Goal: Information Seeking & Learning: Learn about a topic

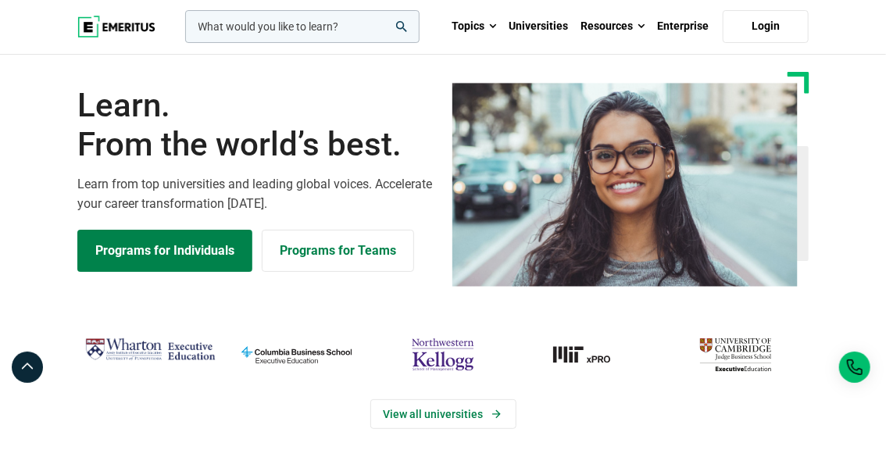
scroll to position [18, 0]
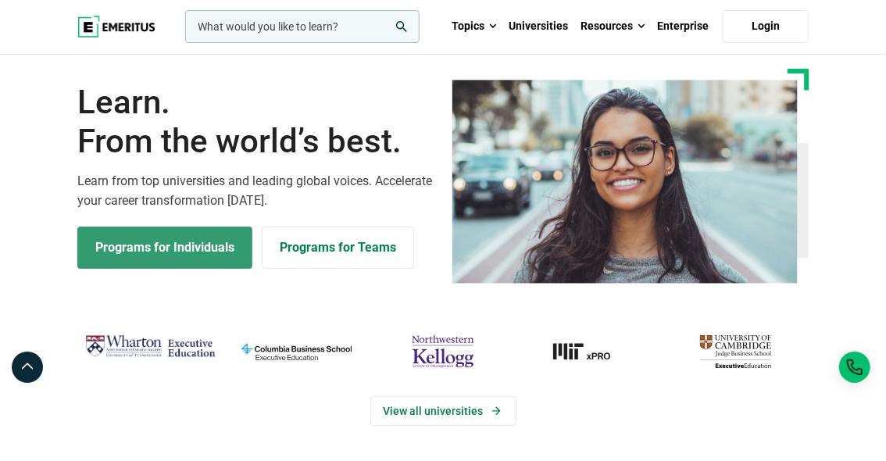
click at [155, 254] on link "Programs for Individuals" at bounding box center [164, 248] width 175 height 42
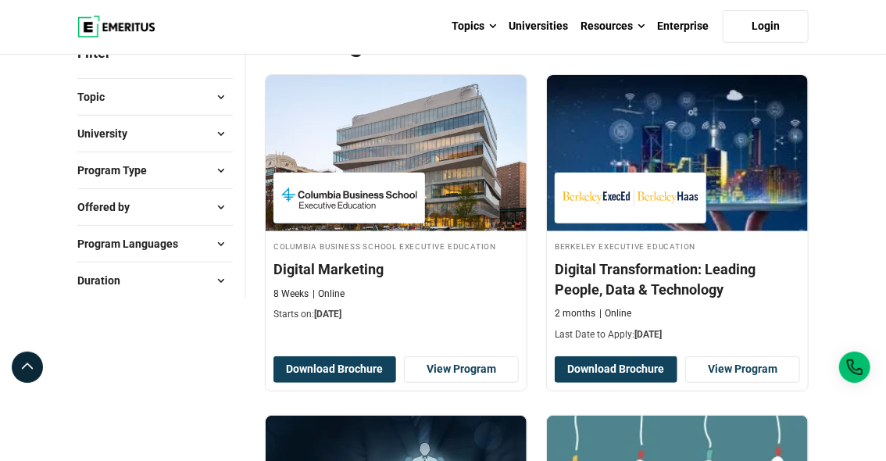
scroll to position [218, 0]
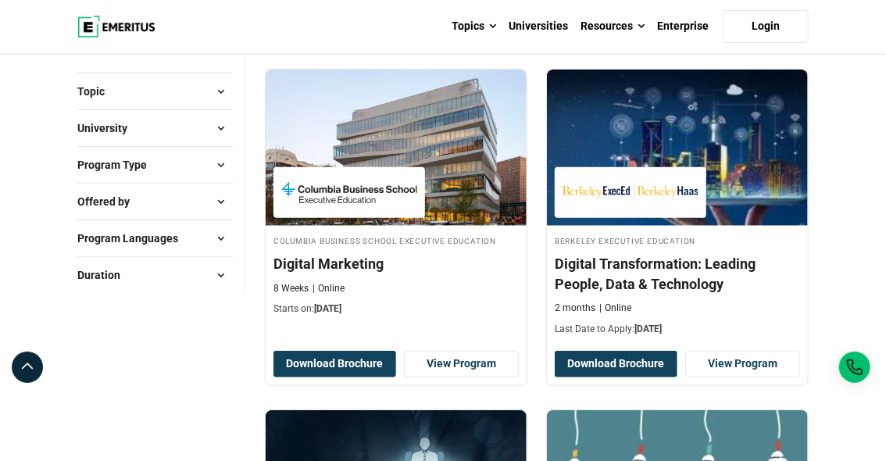
click at [142, 239] on span "Program Languages" at bounding box center [133, 238] width 113 height 17
click at [86, 274] on input "English ( 333 )" at bounding box center [86, 278] width 16 height 16
checkbox input "true"
click at [140, 163] on span "Program Type" at bounding box center [118, 164] width 82 height 17
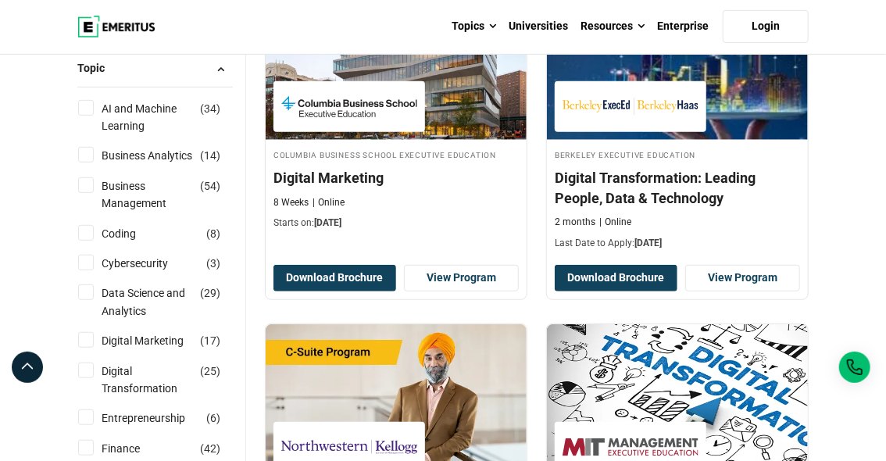
click at [89, 293] on input "Data Science and Analytics ( 29 )" at bounding box center [86, 292] width 16 height 16
checkbox input "true"
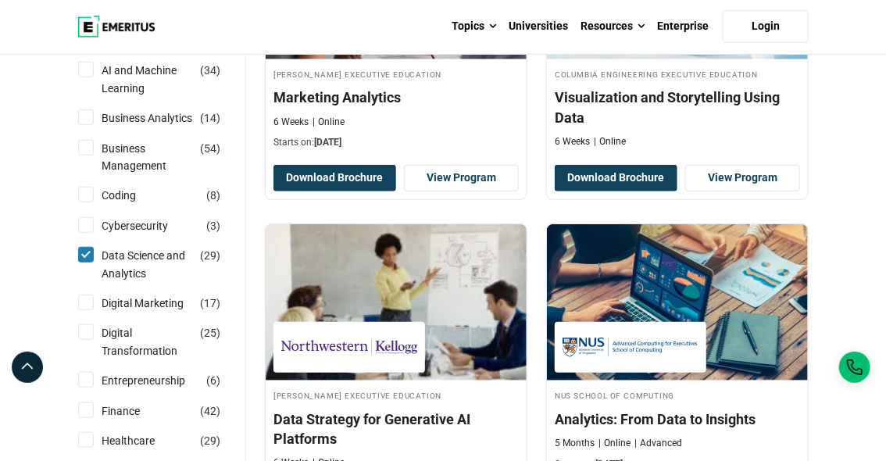
scroll to position [384, 0]
click at [86, 113] on input "Business Analytics ( 14 )" at bounding box center [86, 117] width 16 height 16
checkbox input "true"
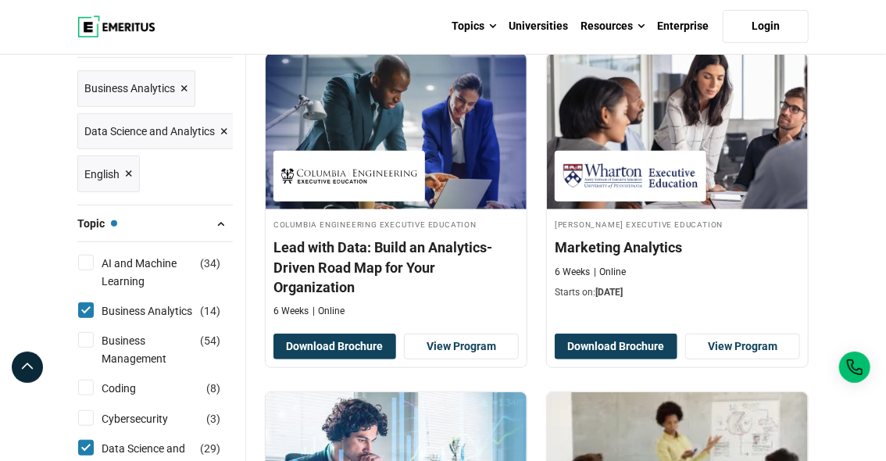
scroll to position [240, 0]
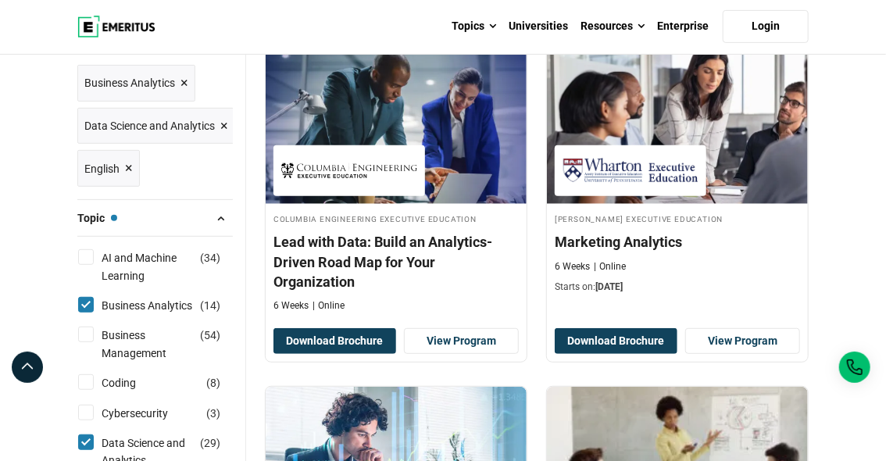
click at [87, 435] on input "Data Science and Analytics ( 29 )" at bounding box center [86, 443] width 16 height 16
checkbox input "false"
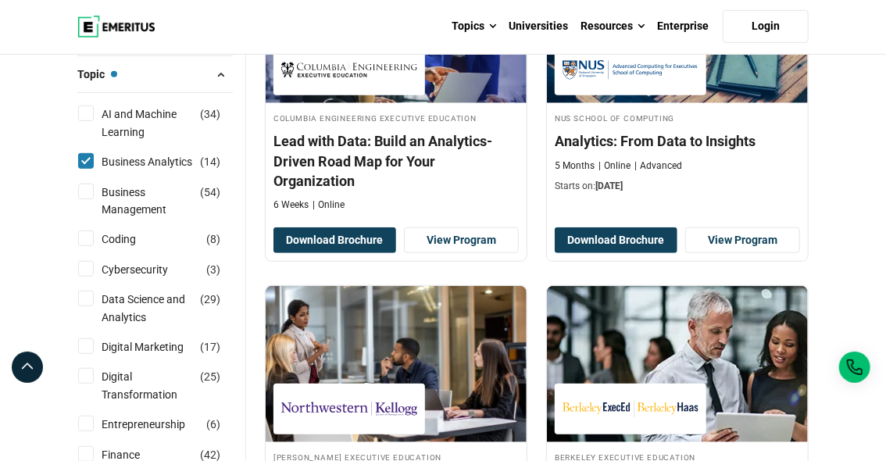
scroll to position [341, 0]
click at [88, 155] on input "Business Analytics ( 14 )" at bounding box center [86, 161] width 16 height 16
checkbox input "false"
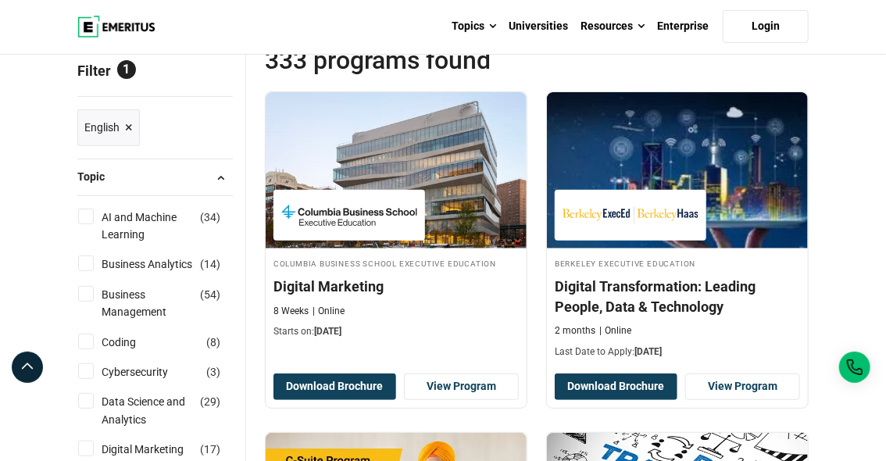
scroll to position [197, 0]
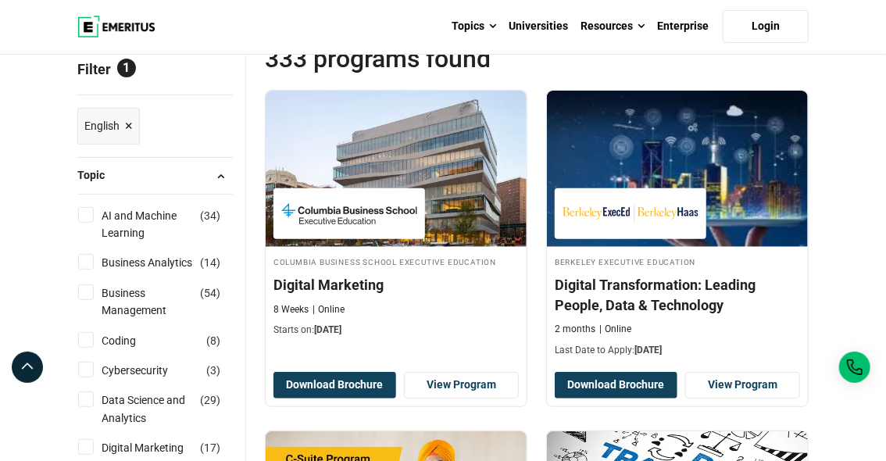
click at [86, 398] on input "Data Science and Analytics ( 29 )" at bounding box center [86, 400] width 16 height 16
checkbox input "true"
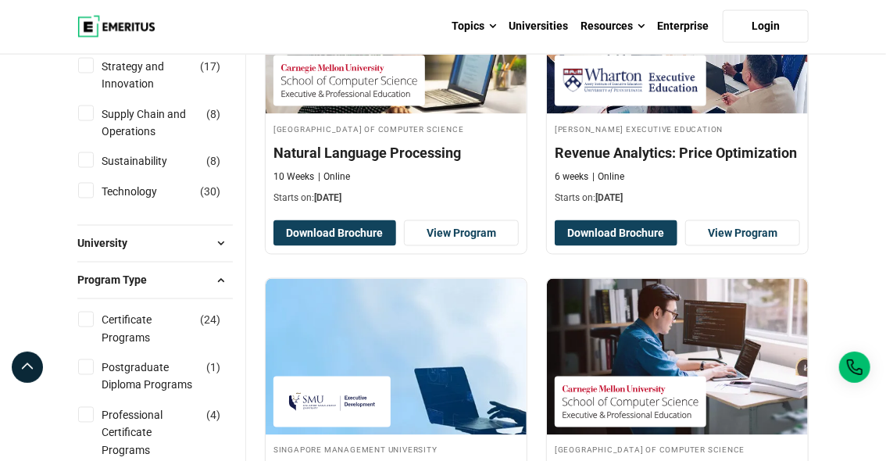
scroll to position [1012, 0]
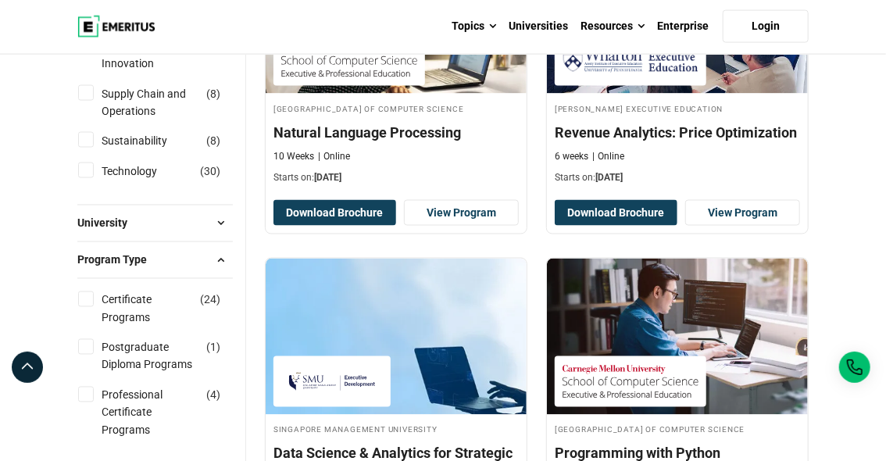
click at [220, 227] on span at bounding box center [220, 223] width 23 height 23
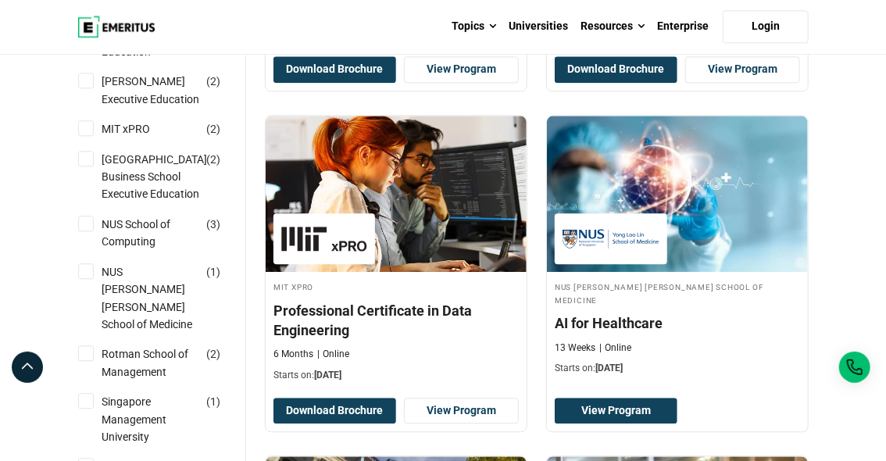
scroll to position [1498, 0]
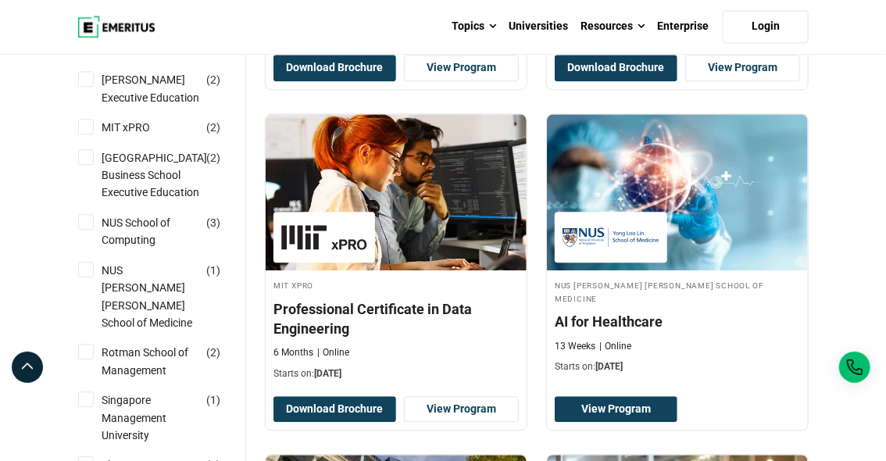
click at [86, 230] on input "NUS School of Computing ( 3 )" at bounding box center [86, 222] width 16 height 16
checkbox input "true"
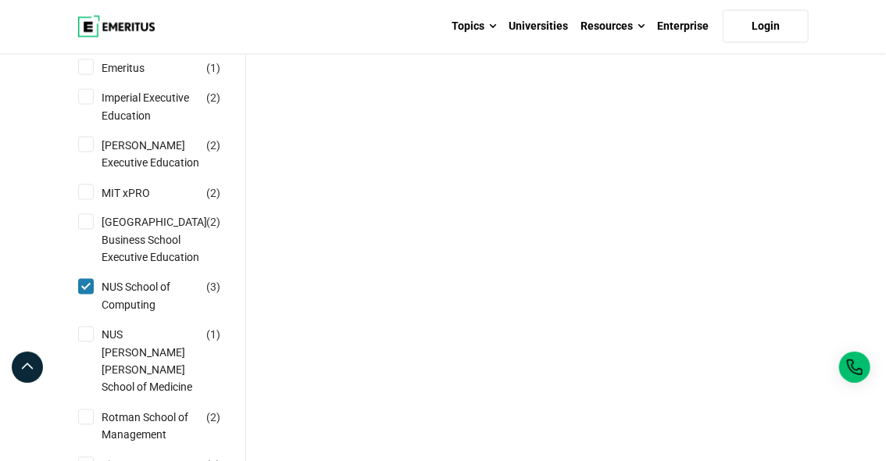
scroll to position [1047, 0]
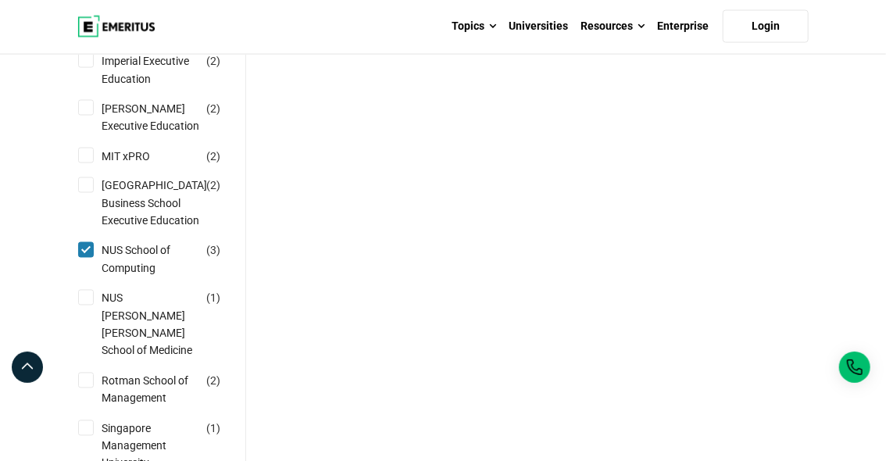
click at [87, 306] on input "NUS Yong Loo Lin School of Medicine ( 1 )" at bounding box center [86, 298] width 16 height 16
checkbox input "true"
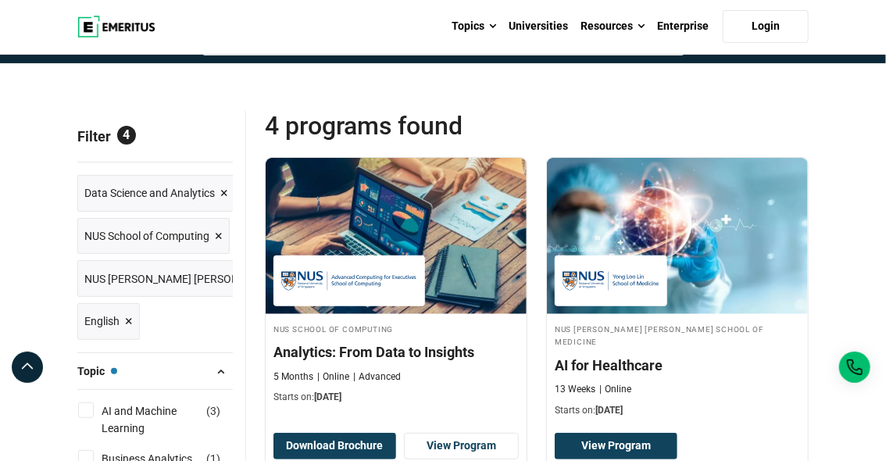
scroll to position [131, 0]
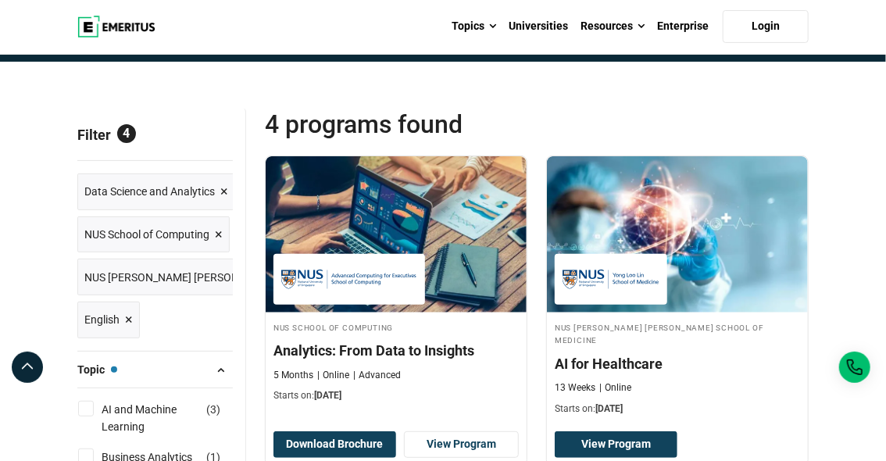
click at [213, 271] on span "NUS [PERSON_NAME] [PERSON_NAME] School of Medicine" at bounding box center [227, 277] width 286 height 17
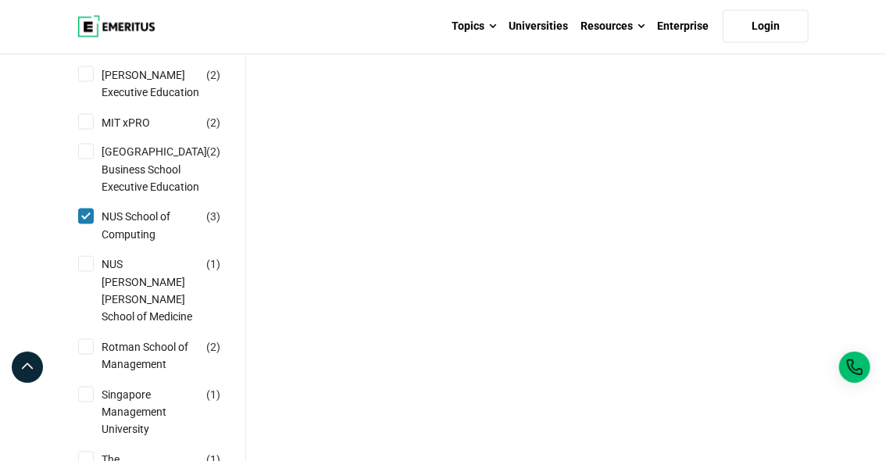
scroll to position [1089, 0]
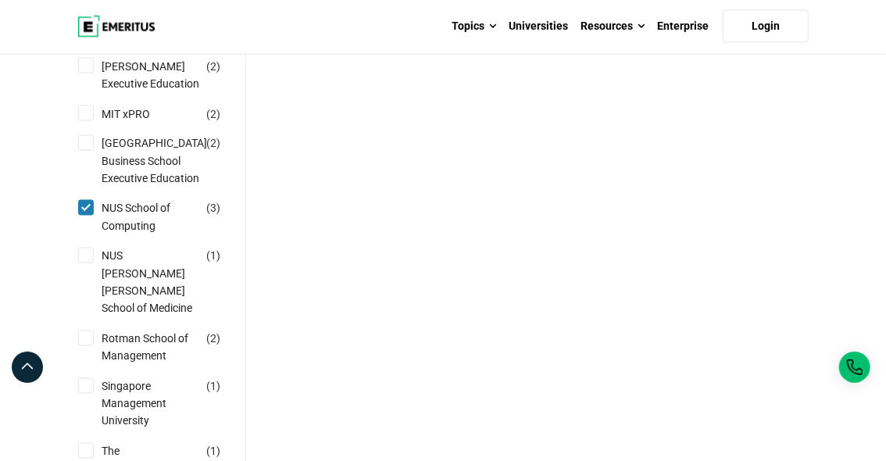
click at [82, 151] on input "National University of Singapore Business School Executive Education ( 2 )" at bounding box center [86, 143] width 16 height 16
checkbox input "true"
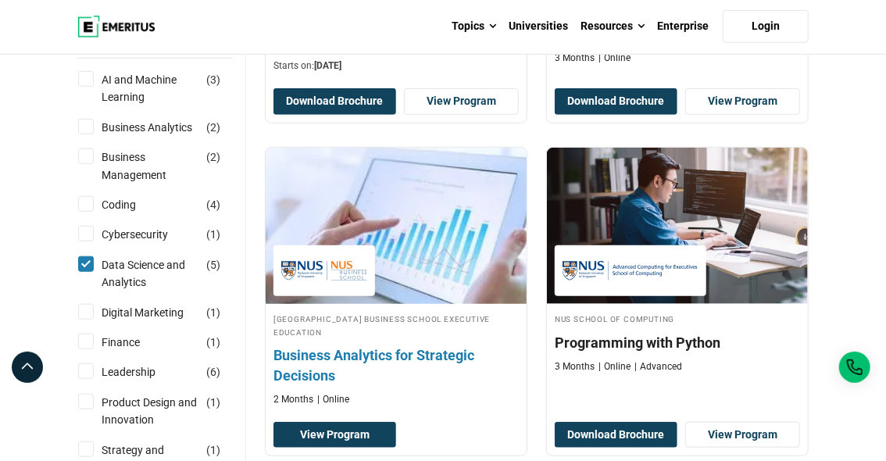
scroll to position [454, 0]
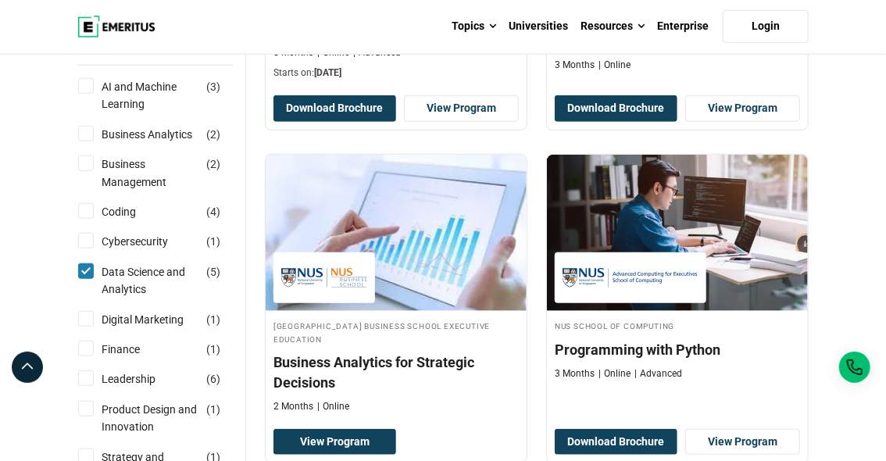
click at [84, 264] on input "Data Science and Analytics ( 5 )" at bounding box center [86, 271] width 16 height 16
checkbox input "false"
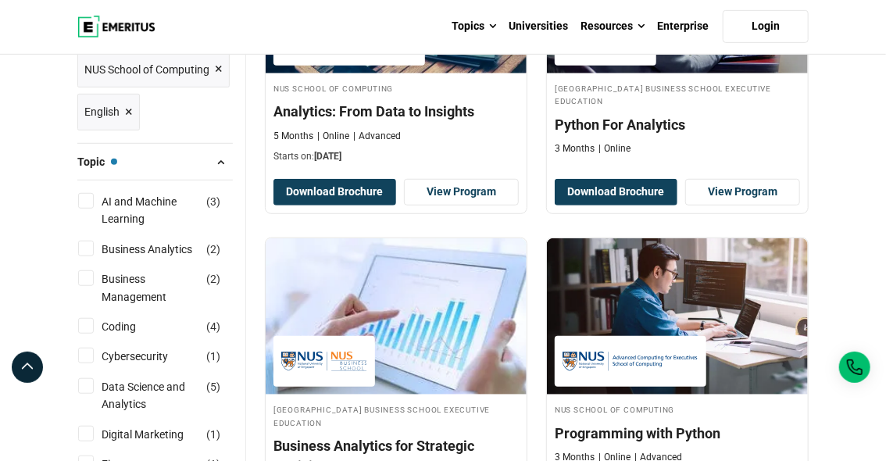
scroll to position [331, 0]
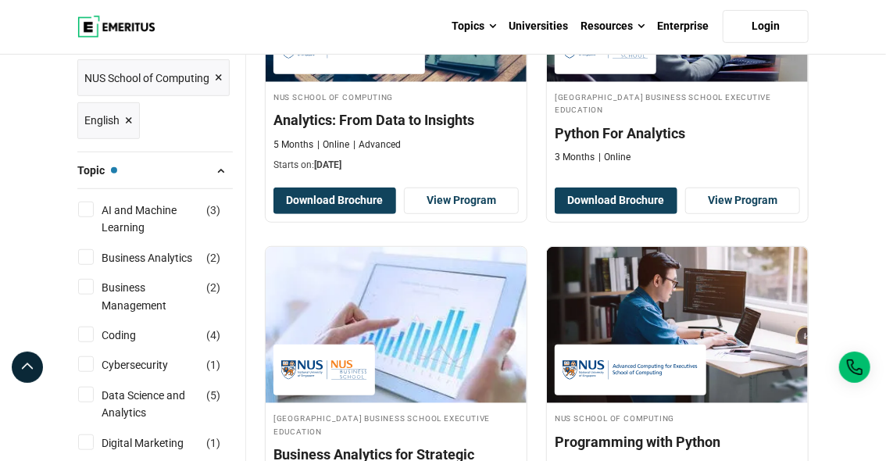
drag, startPoint x: 88, startPoint y: 214, endPoint x: 86, endPoint y: 206, distance: 8.7
click at [86, 206] on div "AI and Machine Learning ( 3 )" at bounding box center [155, 219] width 156 height 35
click at [86, 206] on input "AI and Machine Learning ( 3 )" at bounding box center [86, 210] width 16 height 16
checkbox input "true"
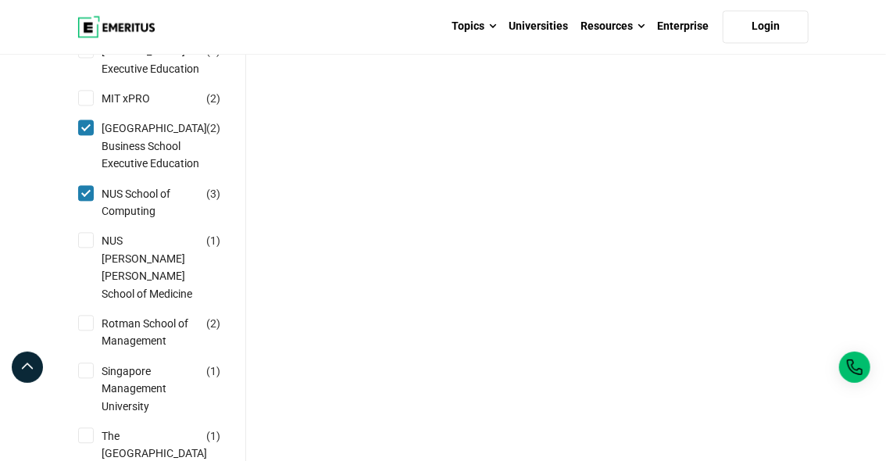
scroll to position [1321, 0]
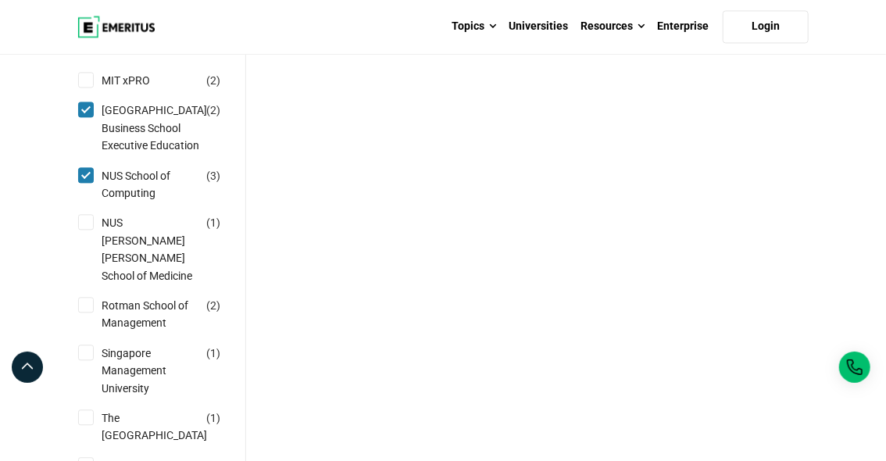
click at [86, 230] on input "NUS Yong Loo Lin School of Medicine ( 1 )" at bounding box center [86, 222] width 16 height 16
checkbox input "true"
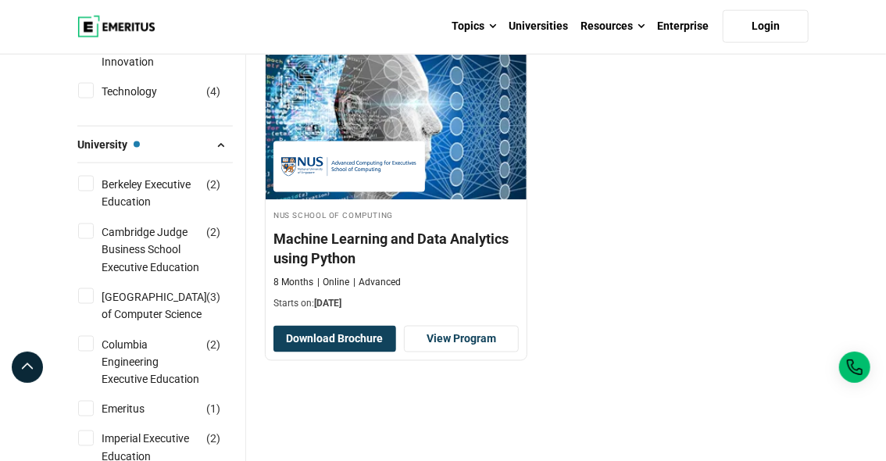
scroll to position [868, 0]
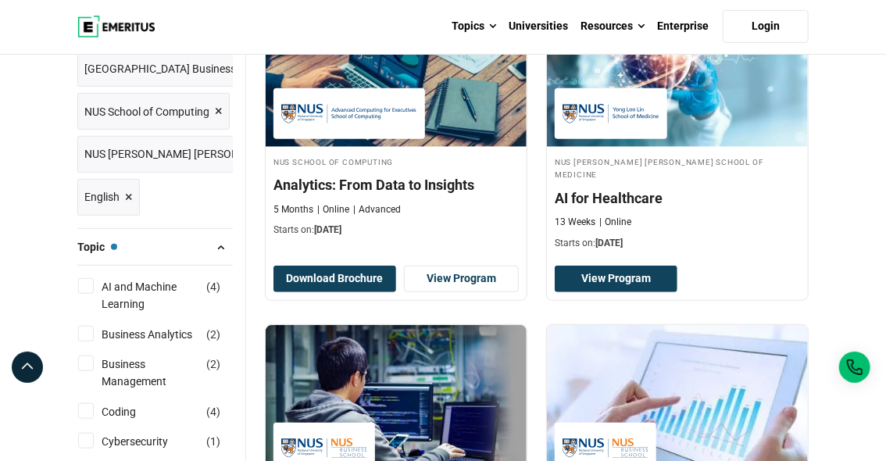
scroll to position [302, 0]
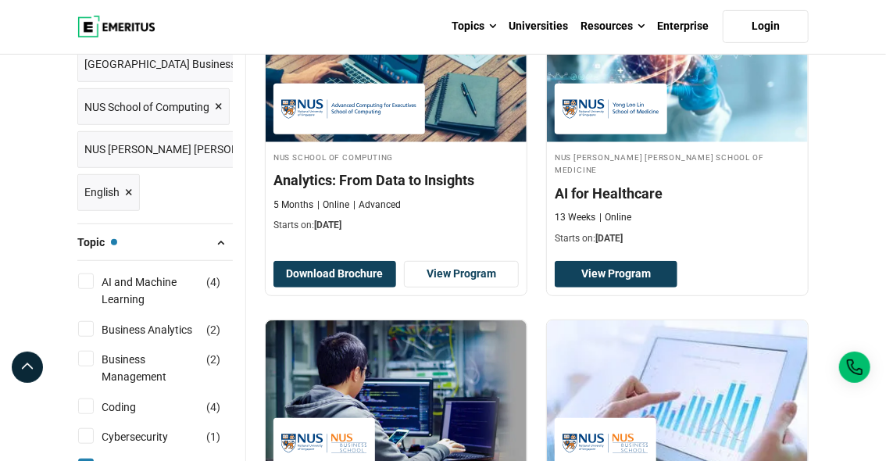
click at [218, 108] on span "×" at bounding box center [219, 106] width 8 height 23
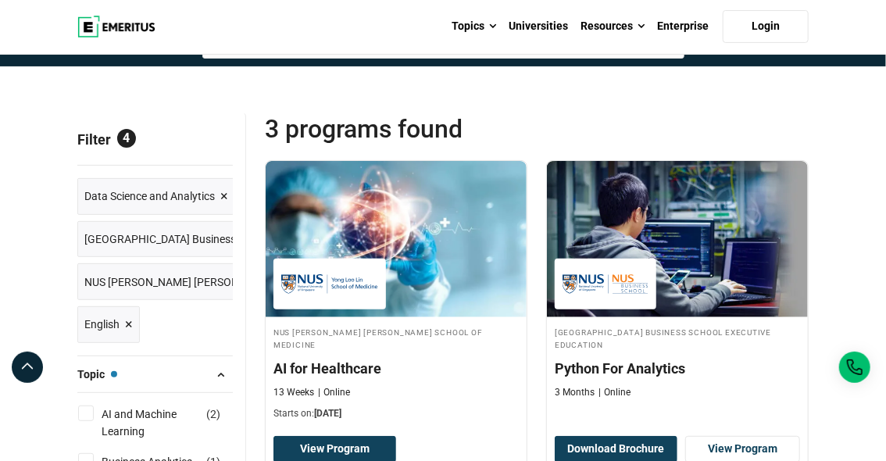
scroll to position [134, 0]
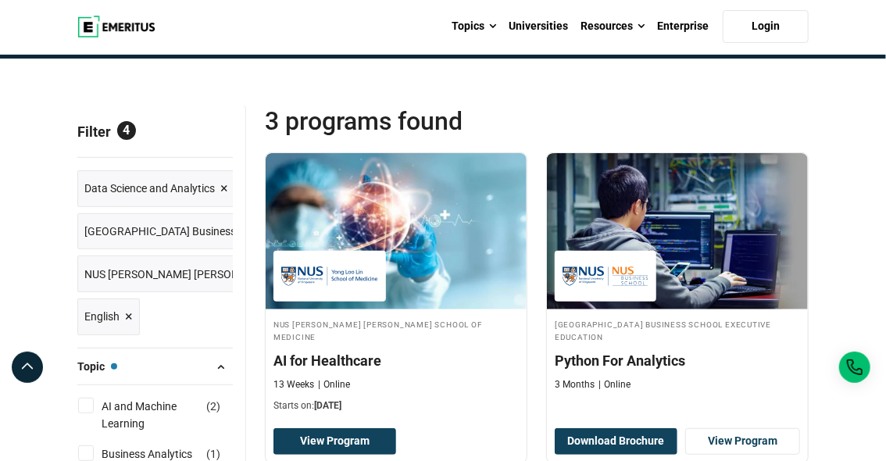
click at [182, 283] on span "NUS Yong Loo Lin School of Medicine ×" at bounding box center [233, 274] width 299 height 23
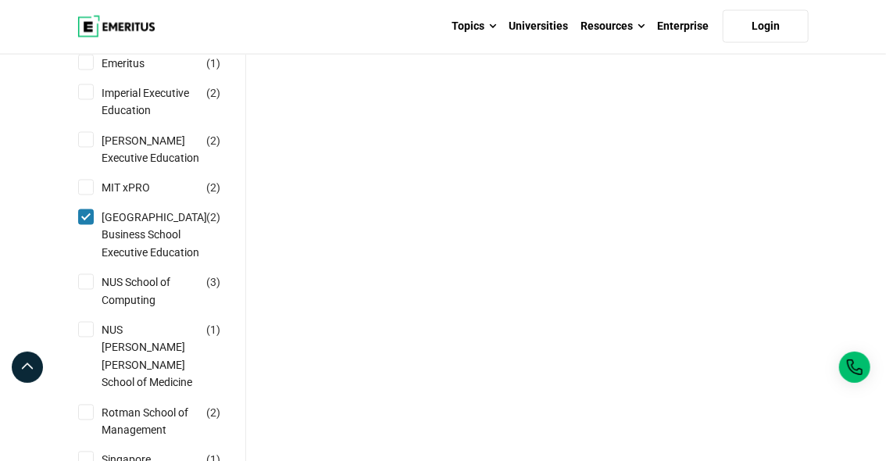
scroll to position [1063, 0]
click at [85, 225] on input "National University of Singapore Business School Executive Education ( 2 )" at bounding box center [86, 217] width 16 height 16
checkbox input "false"
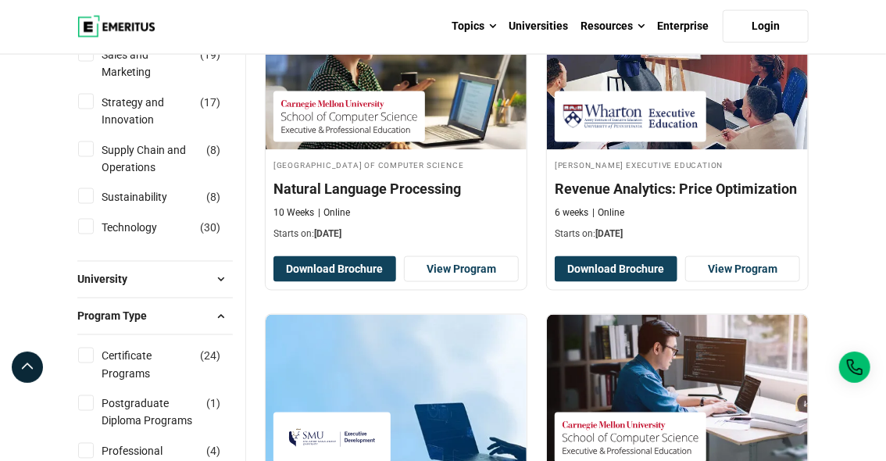
scroll to position [956, 0]
click at [116, 277] on span "University" at bounding box center [108, 279] width 63 height 17
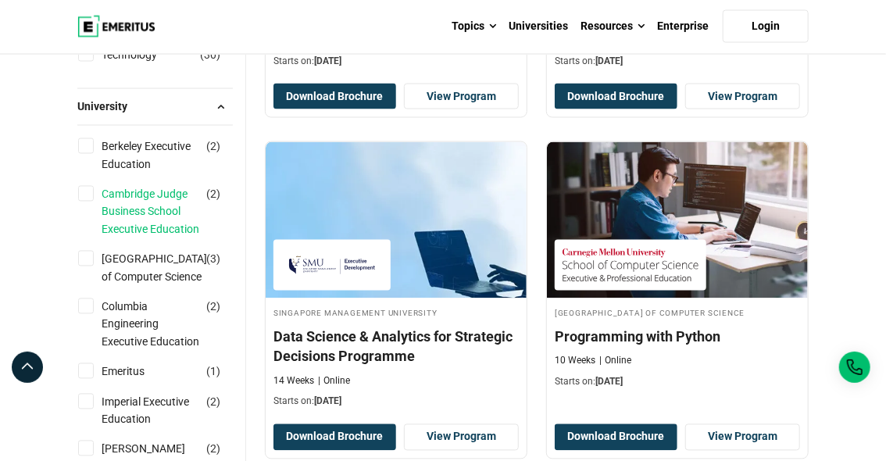
scroll to position [1125, 0]
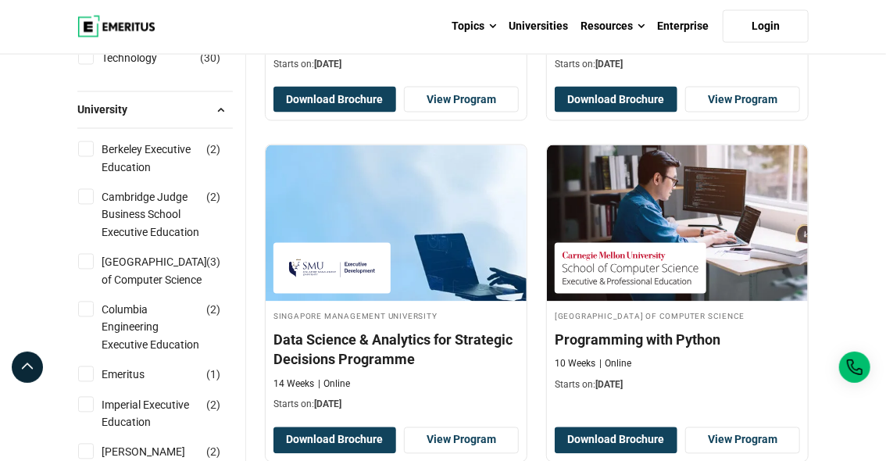
click at [92, 195] on input "Cambridge Judge Business School Executive Education ( 2 )" at bounding box center [86, 197] width 16 height 16
checkbox input "true"
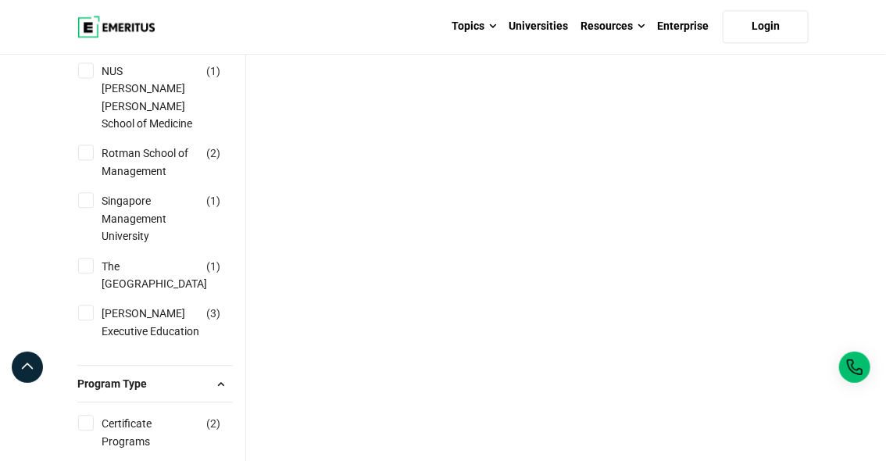
scroll to position [1497, 0]
click at [86, 195] on input "Singapore Management University ( 1 )" at bounding box center [86, 199] width 16 height 16
checkbox input "true"
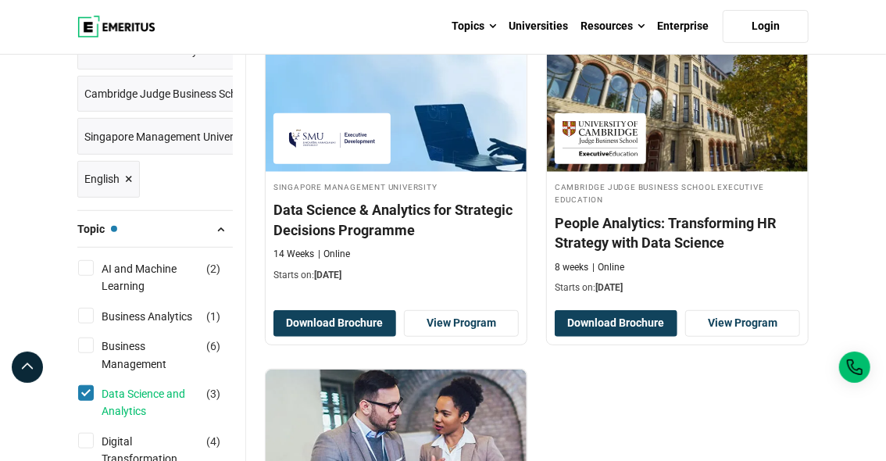
scroll to position [327, 0]
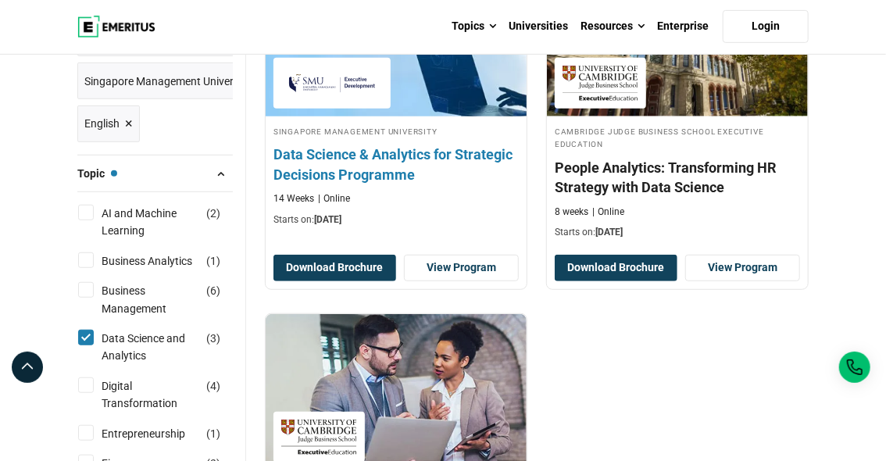
click at [350, 158] on h4 "Data Science & Analytics for Strategic Decisions Programme" at bounding box center [396, 164] width 245 height 39
